Goal: Information Seeking & Learning: Learn about a topic

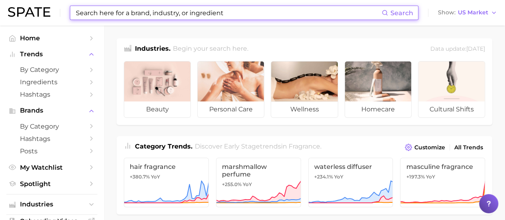
click at [169, 13] on input at bounding box center [228, 13] width 307 height 14
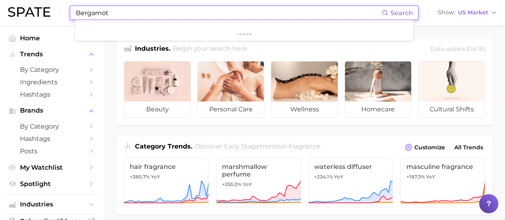
type input "Bergamot"
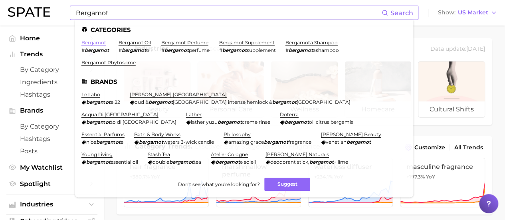
click at [100, 45] on link "bergamot" at bounding box center [93, 43] width 25 height 6
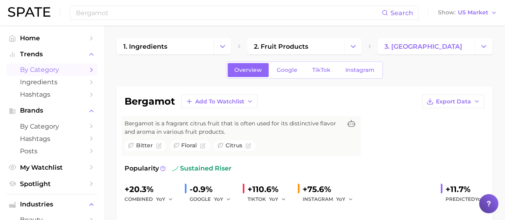
click at [56, 66] on span "by Category" at bounding box center [52, 70] width 64 height 8
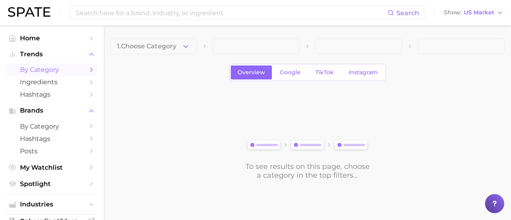
click at [265, 41] on span at bounding box center [256, 46] width 87 height 16
click at [192, 46] on button "1. Choose Category" at bounding box center [153, 46] width 87 height 16
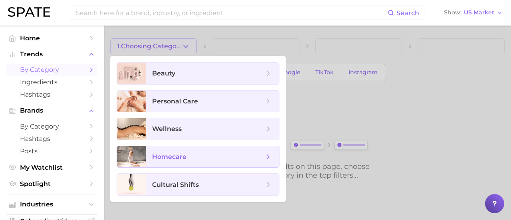
click at [185, 157] on span "homecare" at bounding box center [169, 157] width 34 height 8
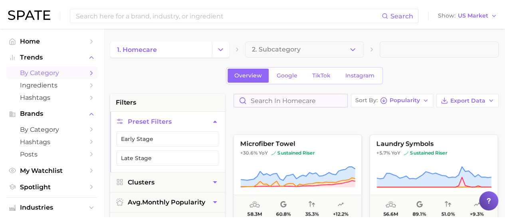
scroll to position [2516, 0]
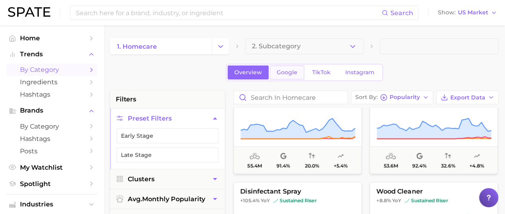
click at [284, 70] on span "Google" at bounding box center [287, 72] width 21 height 7
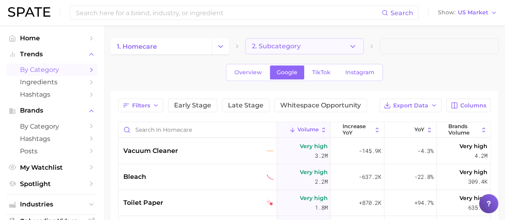
click at [346, 49] on button "2. Subcategory" at bounding box center [304, 46] width 119 height 16
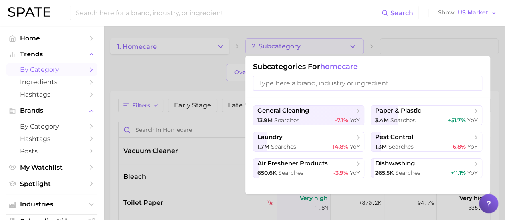
click at [188, 38] on div at bounding box center [252, 110] width 505 height 220
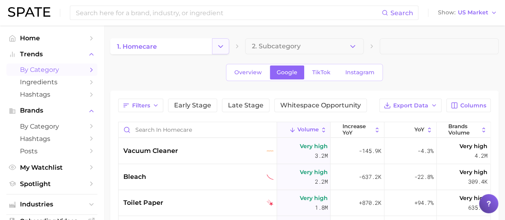
click at [224, 48] on icon "Change Category" at bounding box center [220, 46] width 8 height 8
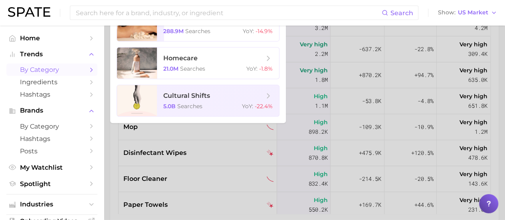
scroll to position [80, 0]
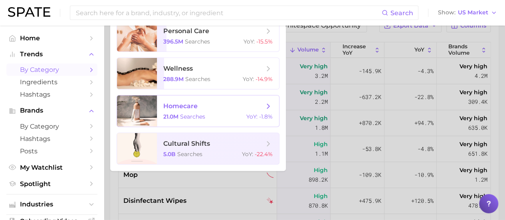
click at [202, 109] on span "homecare" at bounding box center [213, 106] width 101 height 9
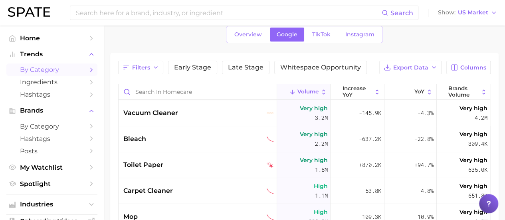
scroll to position [0, 0]
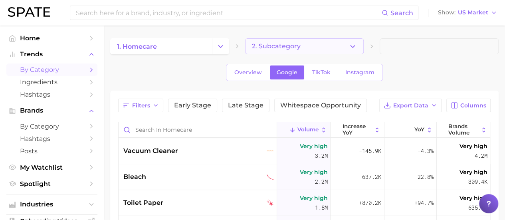
click at [269, 46] on span "2. Subcategory" at bounding box center [276, 46] width 49 height 7
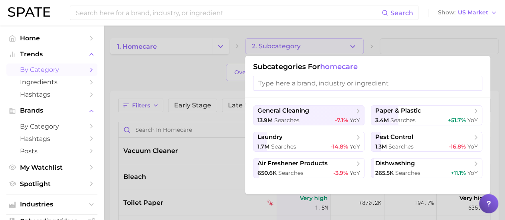
click at [377, 84] on input "search" at bounding box center [367, 83] width 229 height 15
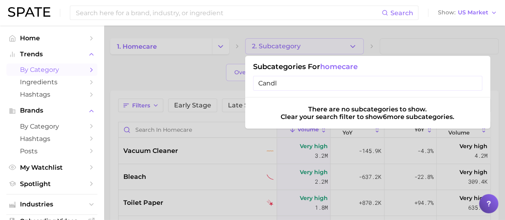
type input "Candle"
click at [56, 54] on span "Trends" at bounding box center [52, 54] width 64 height 7
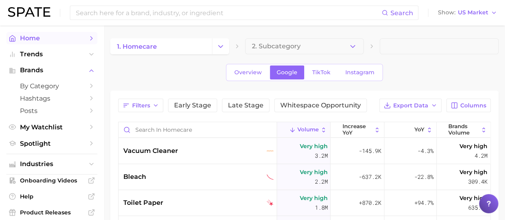
click at [58, 33] on link "Home" at bounding box center [51, 38] width 91 height 12
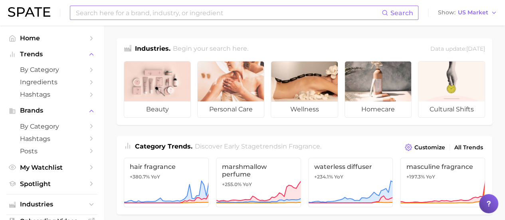
click at [167, 16] on input at bounding box center [228, 13] width 307 height 14
type input "c"
type input "home fragrance"
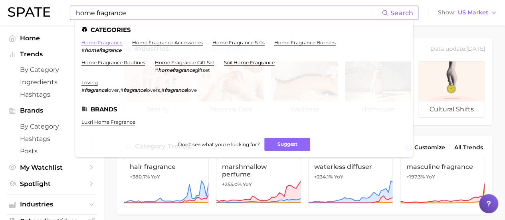
click at [107, 42] on link "home fragrance" at bounding box center [101, 43] width 41 height 6
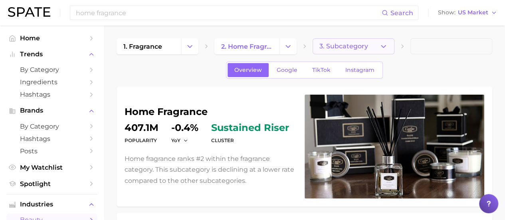
click at [385, 48] on icon "button" at bounding box center [383, 46] width 8 height 8
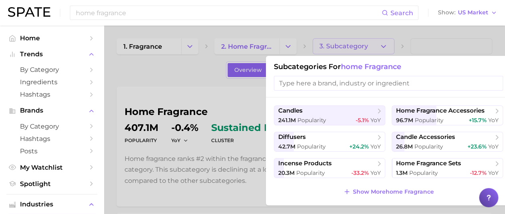
click at [376, 85] on input "search" at bounding box center [388, 83] width 229 height 15
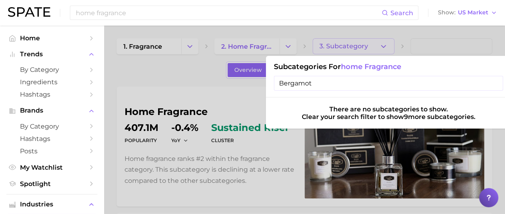
drag, startPoint x: 352, startPoint y: 84, endPoint x: 181, endPoint y: 78, distance: 170.7
click at [313, 54] on div "3. Subcategory Subcategories for home fragrance Bergamot There are no subcatego…" at bounding box center [354, 46] width 82 height 16
type input "Citrus"
click at [384, 51] on div at bounding box center [252, 107] width 505 height 214
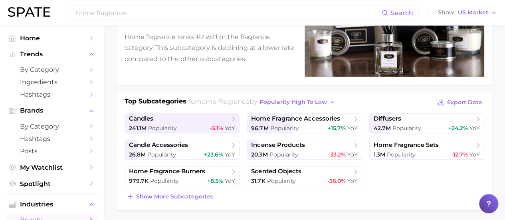
scroll to position [200, 0]
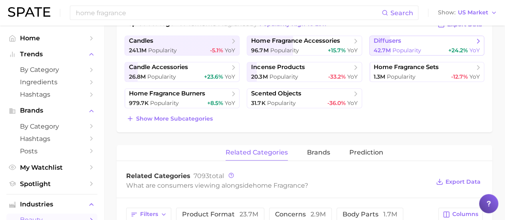
click at [416, 48] on span "Popularity" at bounding box center [407, 50] width 29 height 7
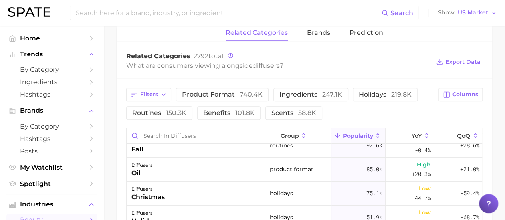
scroll to position [80, 0]
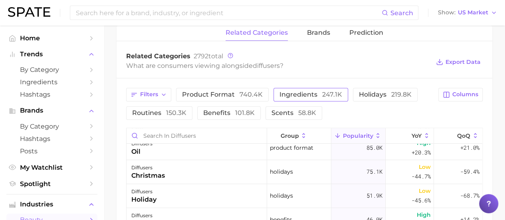
click at [312, 95] on span "ingredients 247.1k" at bounding box center [311, 94] width 63 height 6
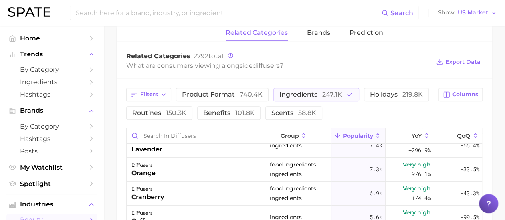
scroll to position [0, 0]
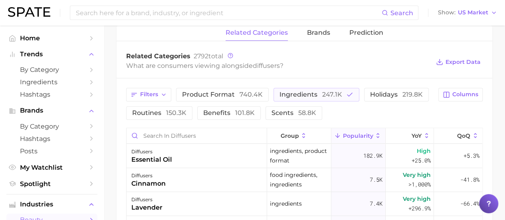
click at [371, 128] on button "Popularity" at bounding box center [358, 136] width 54 height 16
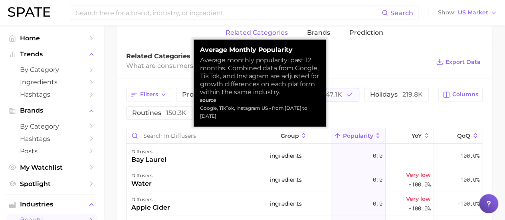
click at [375, 132] on icon at bounding box center [378, 135] width 7 height 7
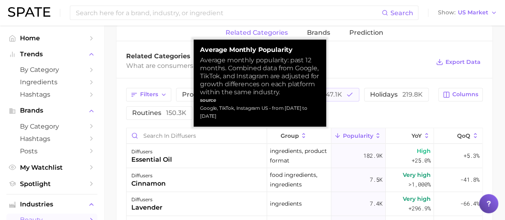
click at [375, 132] on icon at bounding box center [378, 135] width 7 height 7
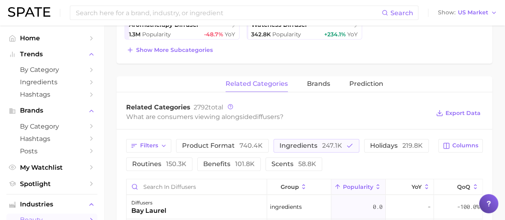
scroll to position [280, 0]
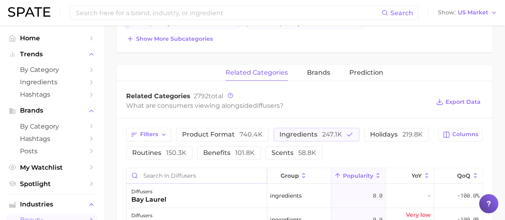
click at [195, 175] on input "Search in diffusers" at bounding box center [197, 175] width 140 height 15
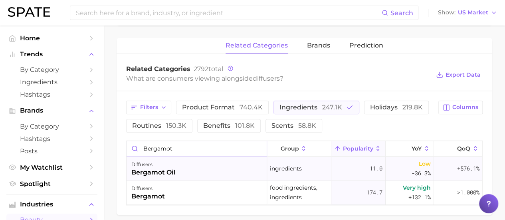
scroll to position [320, 0]
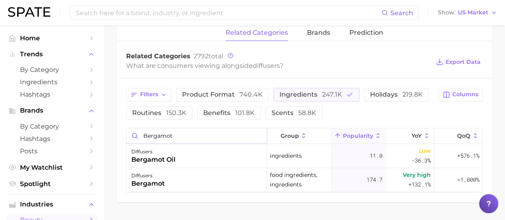
drag, startPoint x: 202, startPoint y: 133, endPoint x: 115, endPoint y: 137, distance: 87.6
type input "Saffron"
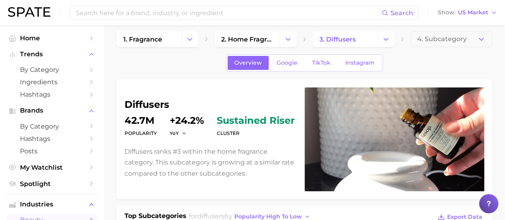
scroll to position [0, 0]
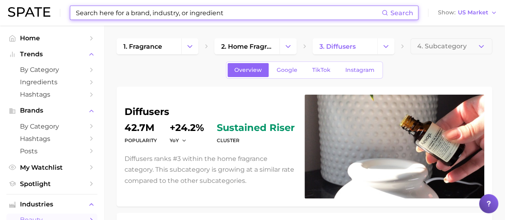
click at [195, 16] on input at bounding box center [228, 13] width 307 height 14
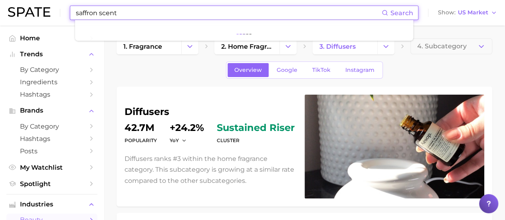
type input "saffron scent"
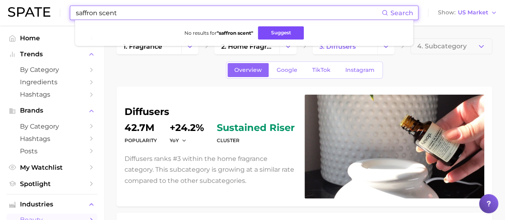
click at [274, 30] on button "Suggest" at bounding box center [281, 32] width 46 height 13
click at [410, 13] on span "Search" at bounding box center [402, 13] width 23 height 8
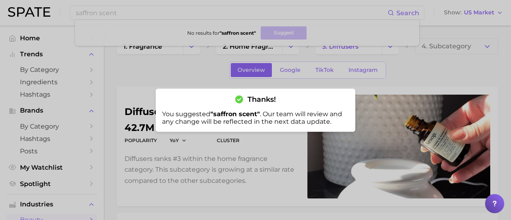
click at [167, 76] on div at bounding box center [255, 110] width 511 height 220
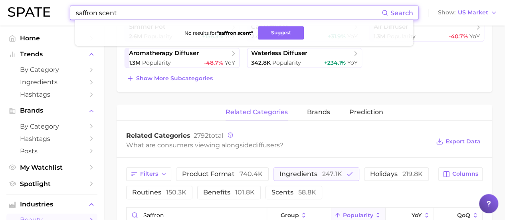
scroll to position [332, 0]
